Goal: Use online tool/utility: Use online tool/utility

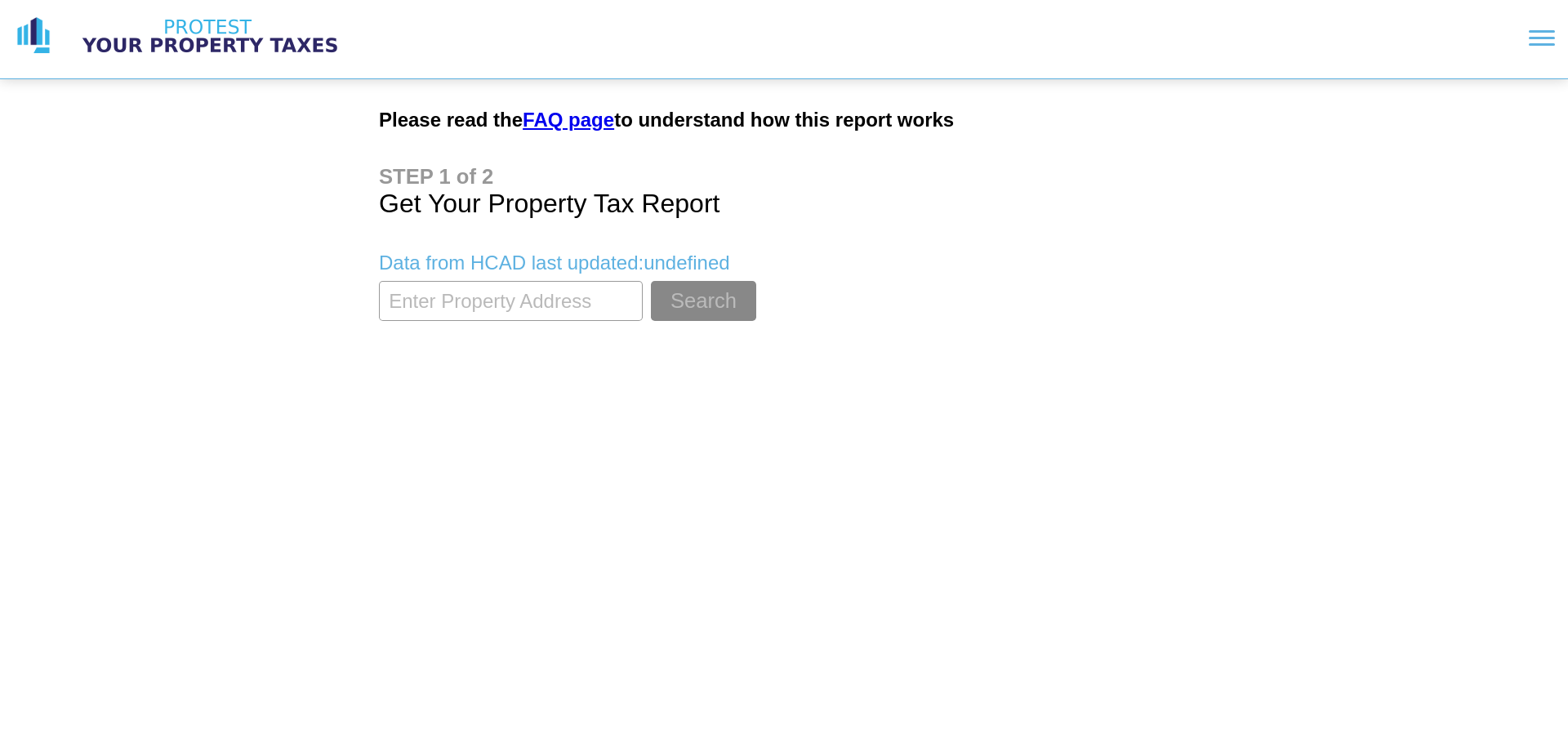
click at [589, 294] on input "textbox" at bounding box center [511, 300] width 264 height 40
paste input "0650980000041"
click at [701, 311] on button "Search" at bounding box center [704, 300] width 105 height 40
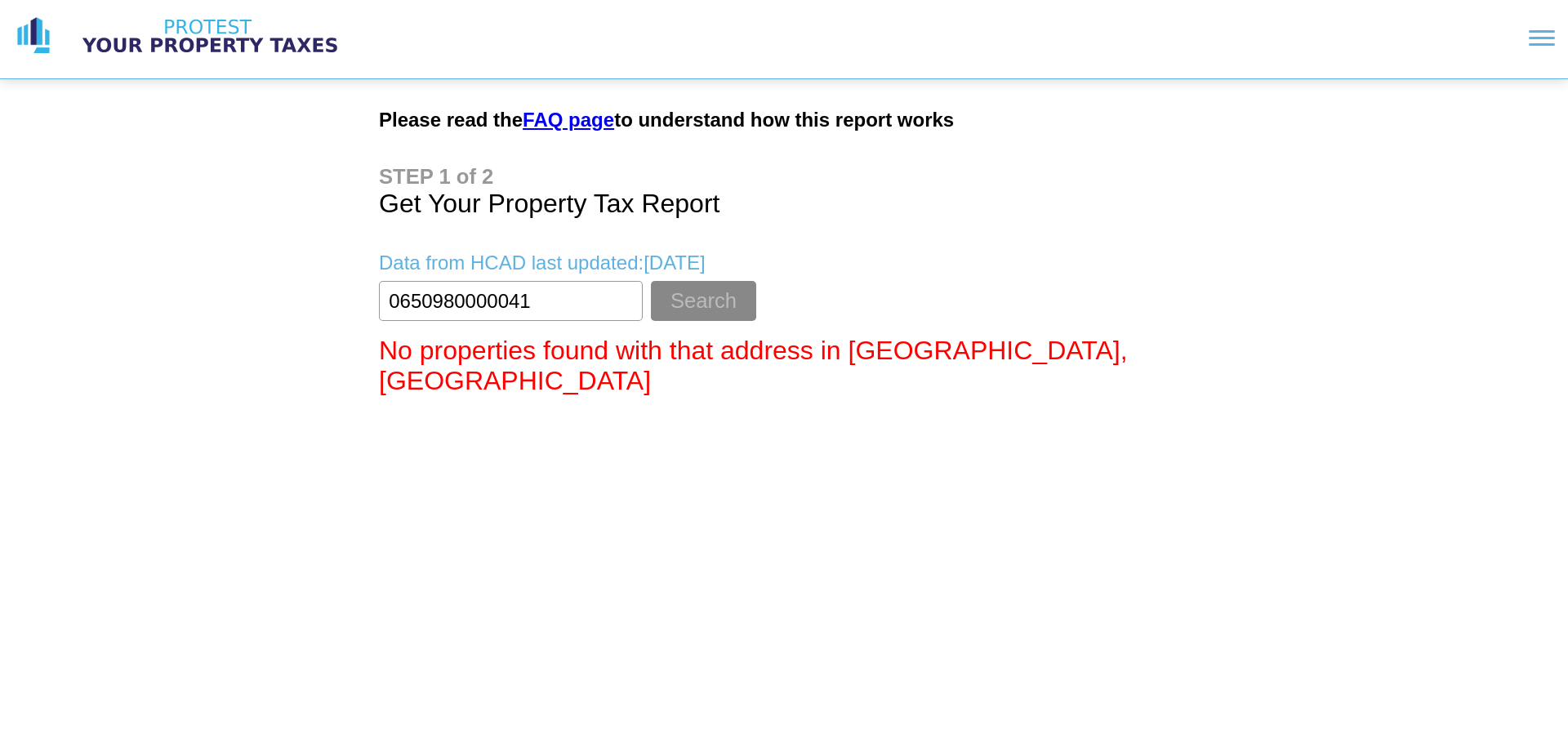
click at [611, 313] on input "textbox" at bounding box center [511, 300] width 264 height 40
click at [651, 281] on button "Search" at bounding box center [704, 300] width 105 height 40
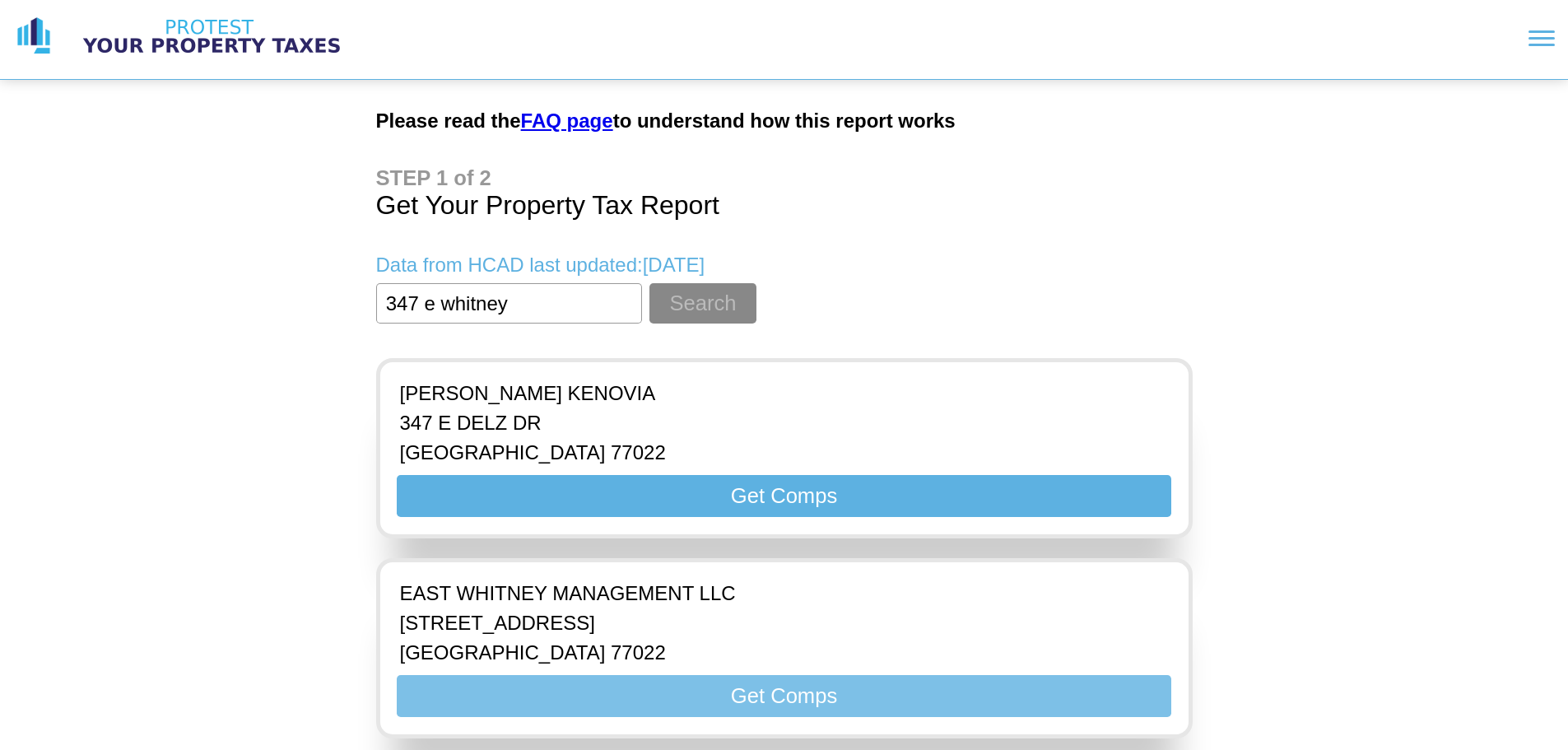
click at [560, 699] on button "Get Comps" at bounding box center [783, 695] width 773 height 42
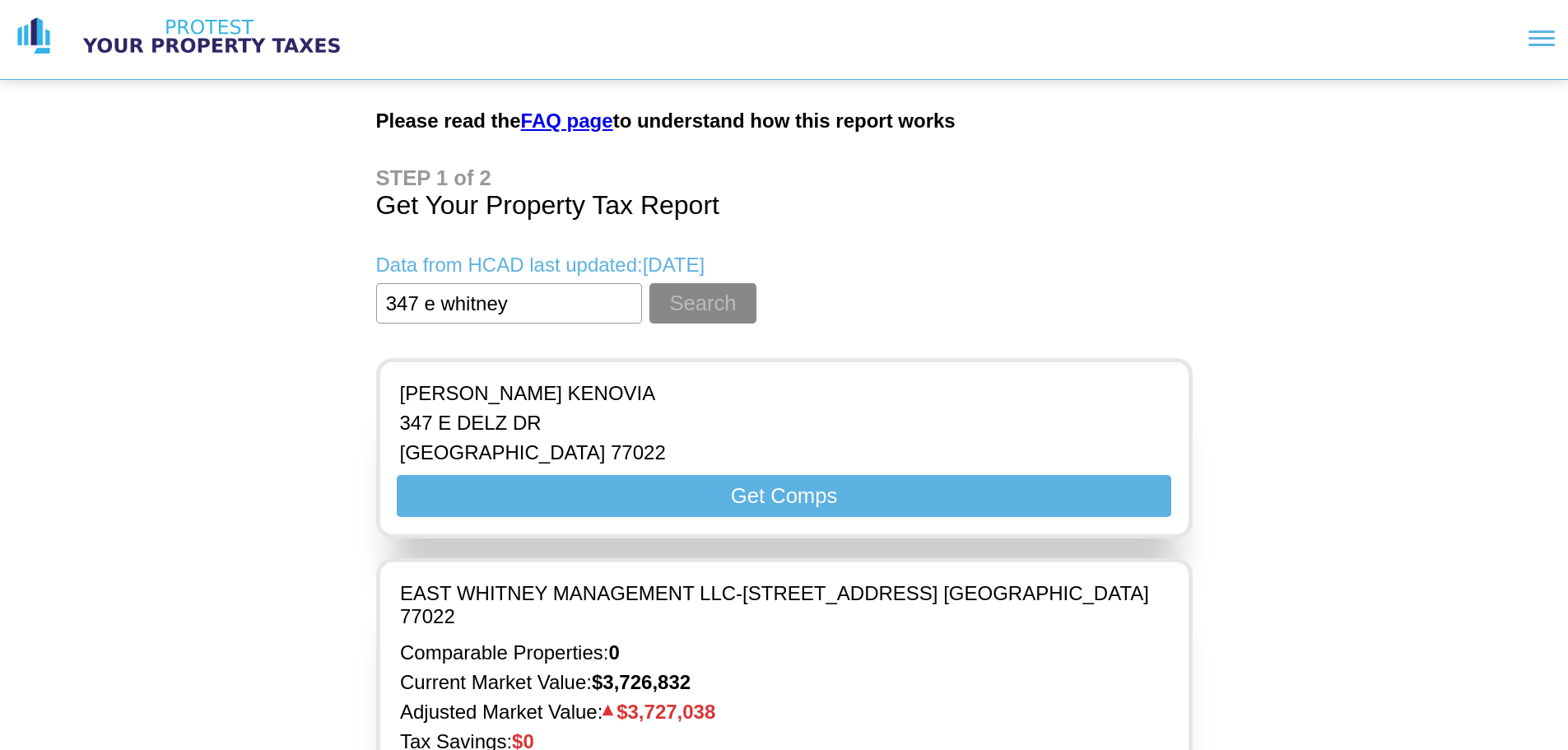
click at [531, 296] on input "textbox" at bounding box center [509, 303] width 266 height 40
click at [401, 303] on input "textbox" at bounding box center [509, 303] width 266 height 40
click at [650, 283] on button "Search" at bounding box center [702, 303] width 106 height 40
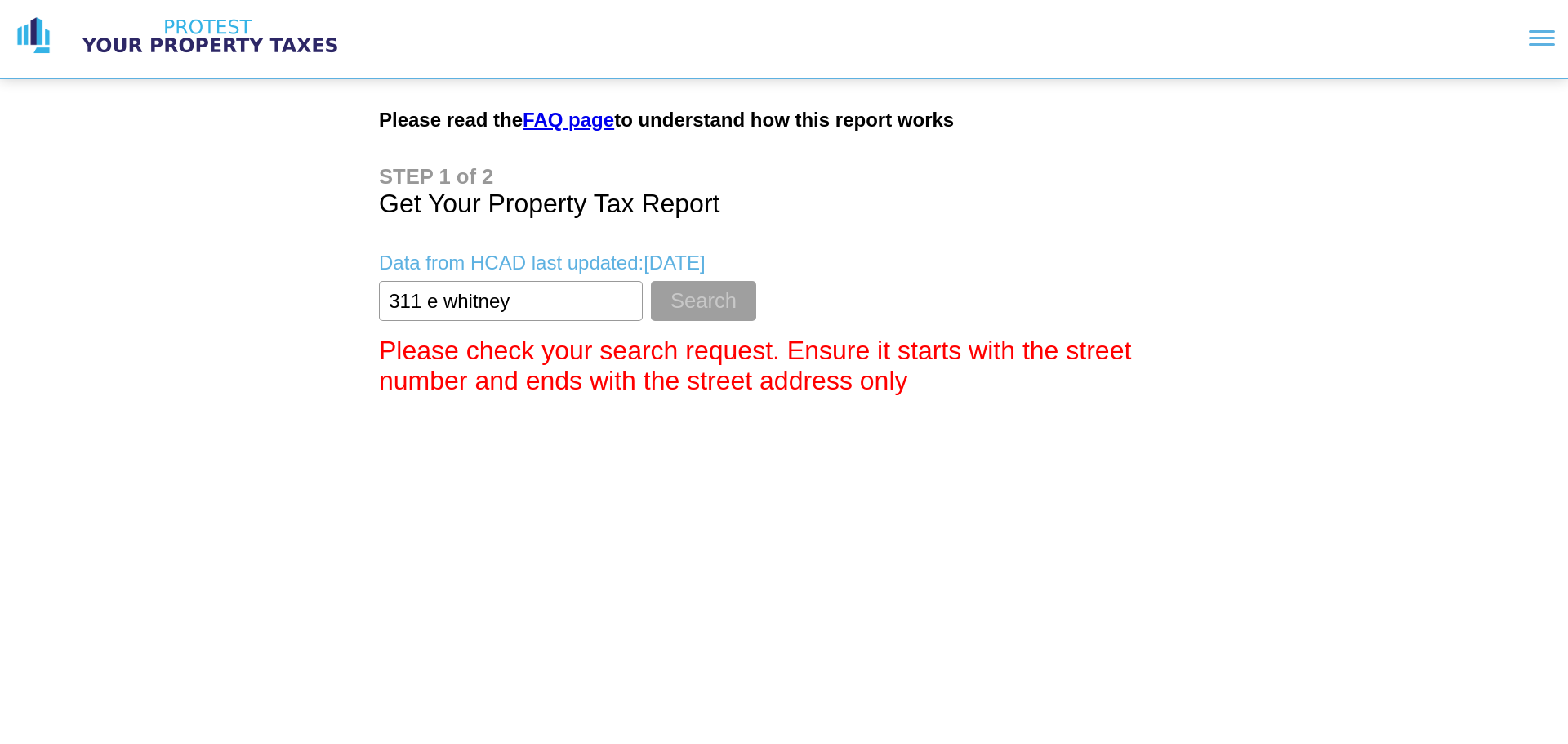
type input "311 e whitney"
click at [709, 293] on button "Search" at bounding box center [704, 300] width 105 height 40
click at [610, 306] on input "textbox" at bounding box center [505, 300] width 264 height 40
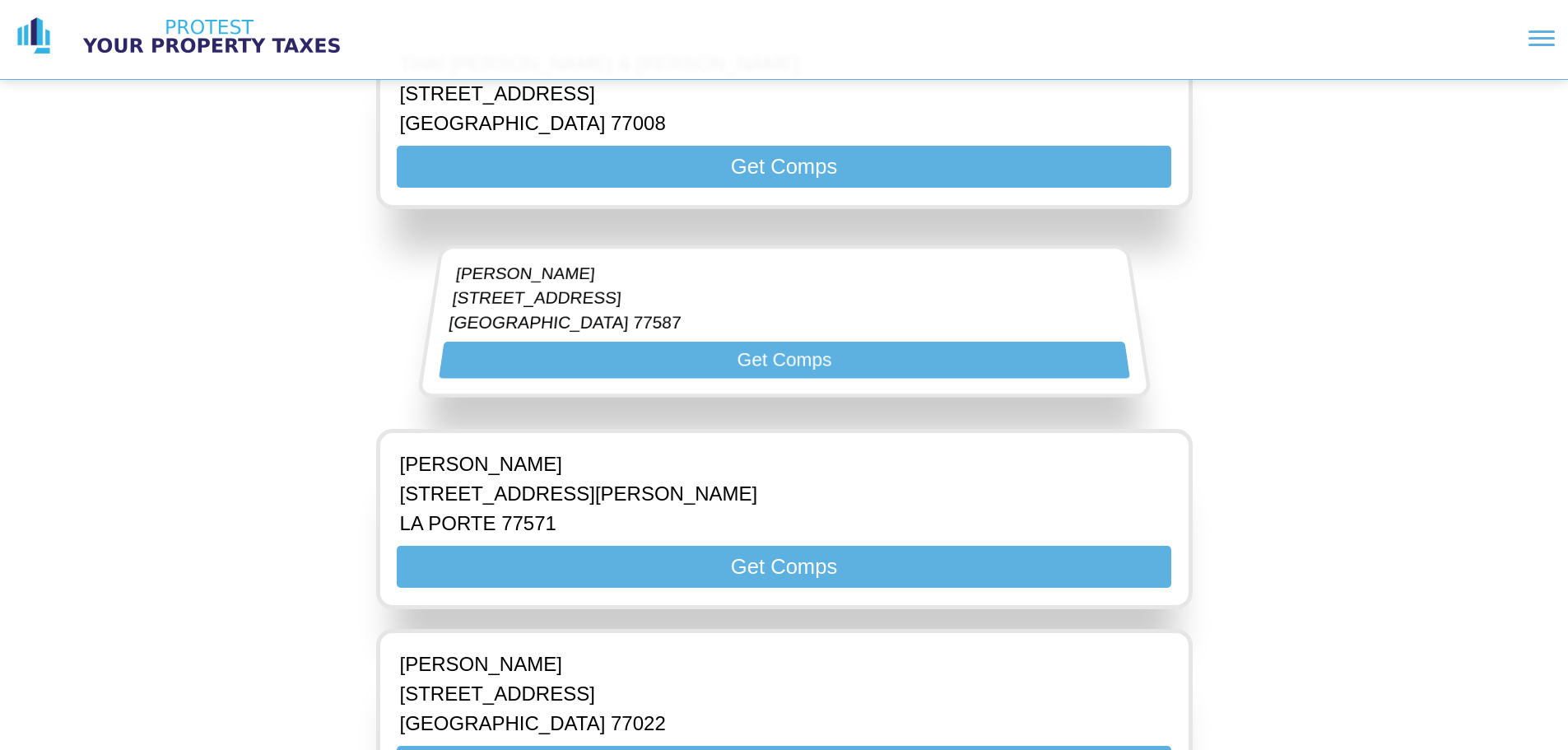
scroll to position [823, 0]
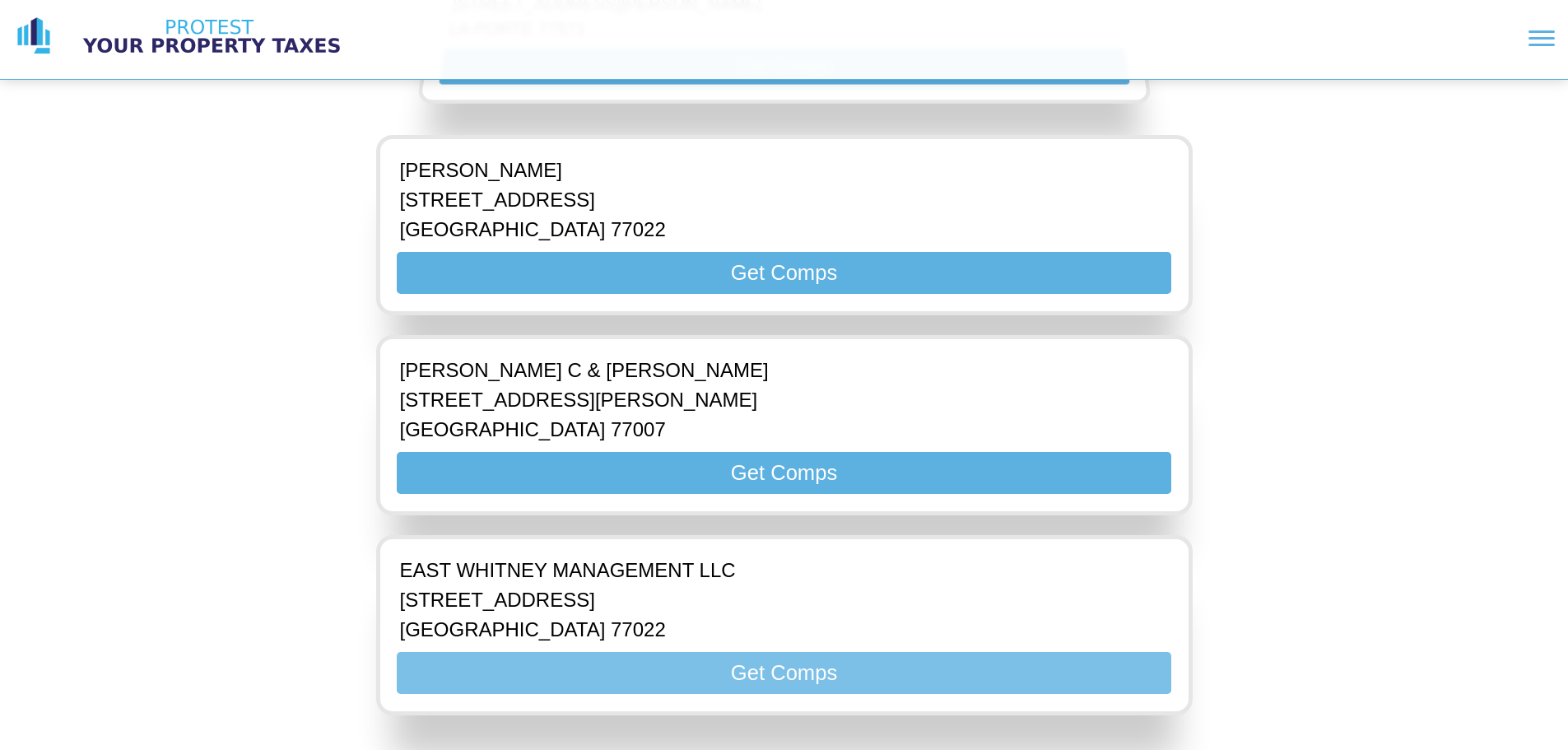
click at [681, 682] on button "Get Comps" at bounding box center [783, 672] width 773 height 42
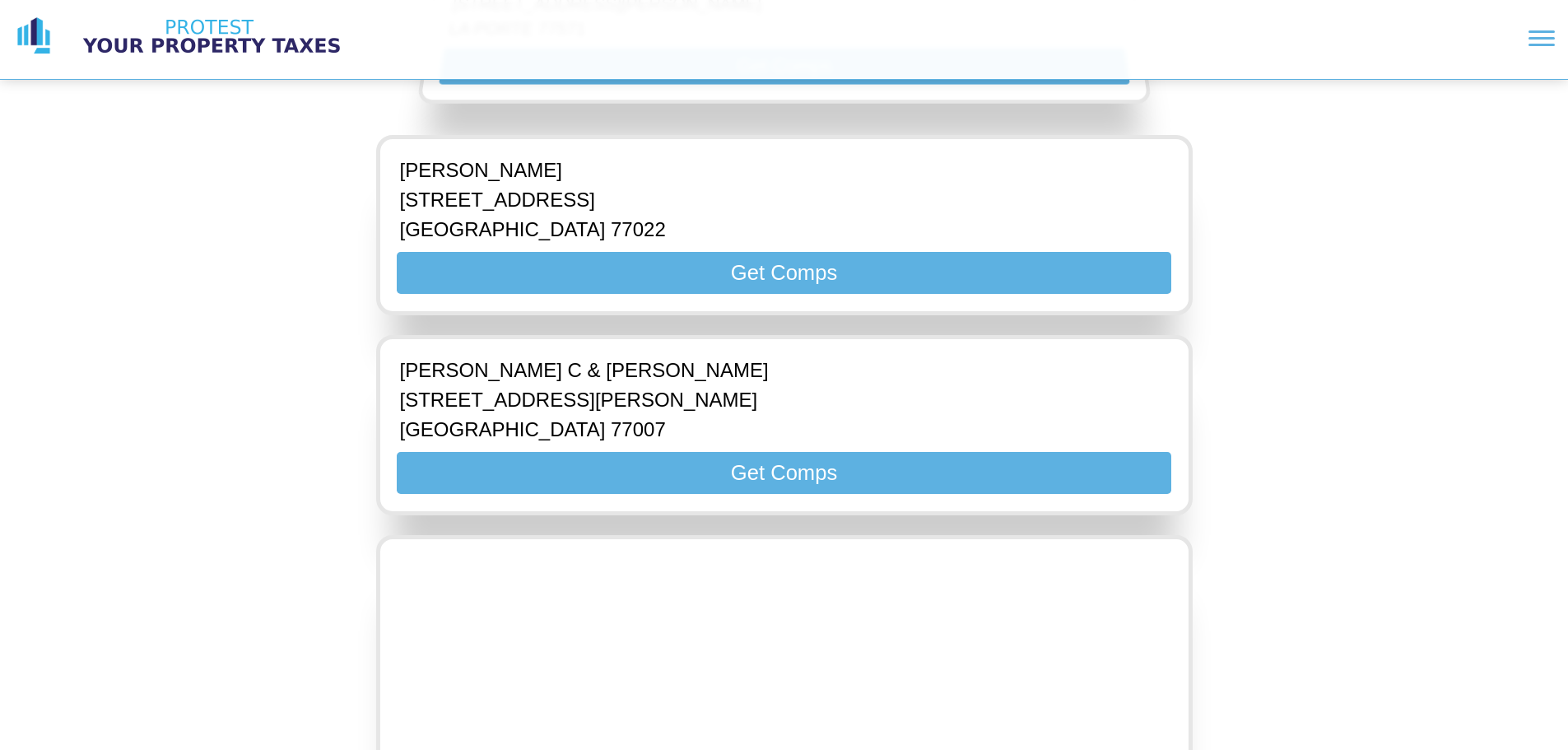
scroll to position [1235, 0]
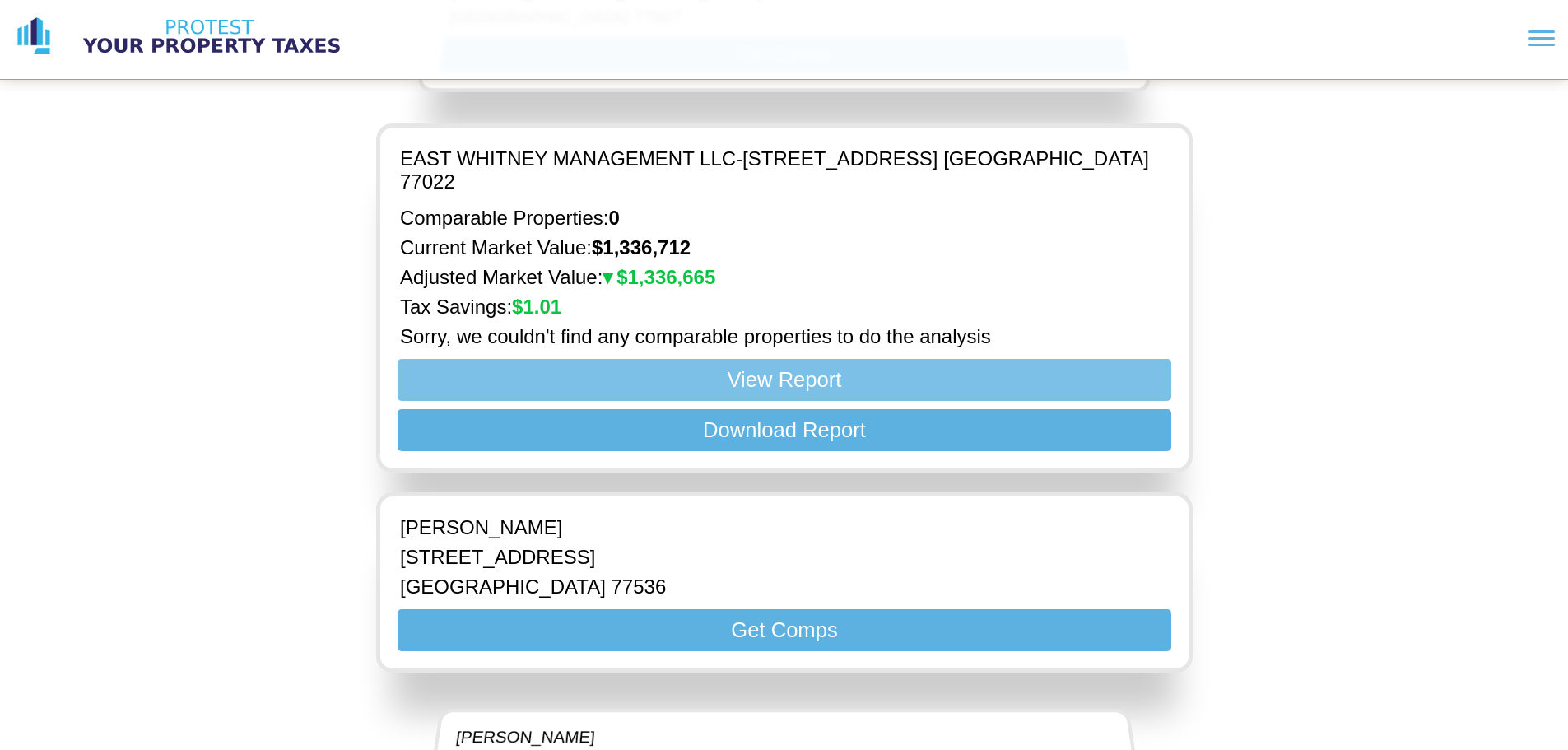
click at [758, 358] on button "View Report" at bounding box center [783, 379] width 773 height 42
